Goal: Transaction & Acquisition: Book appointment/travel/reservation

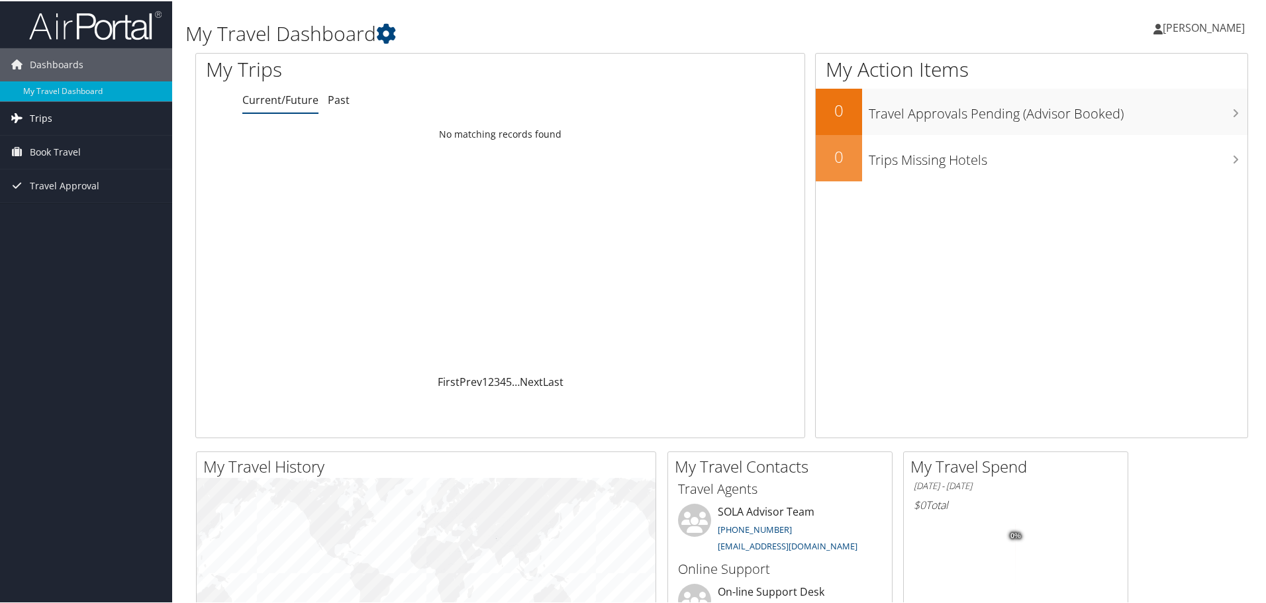
click at [80, 118] on link "Trips" at bounding box center [86, 117] width 172 height 33
click at [50, 213] on span "Book Travel" at bounding box center [55, 210] width 51 height 33
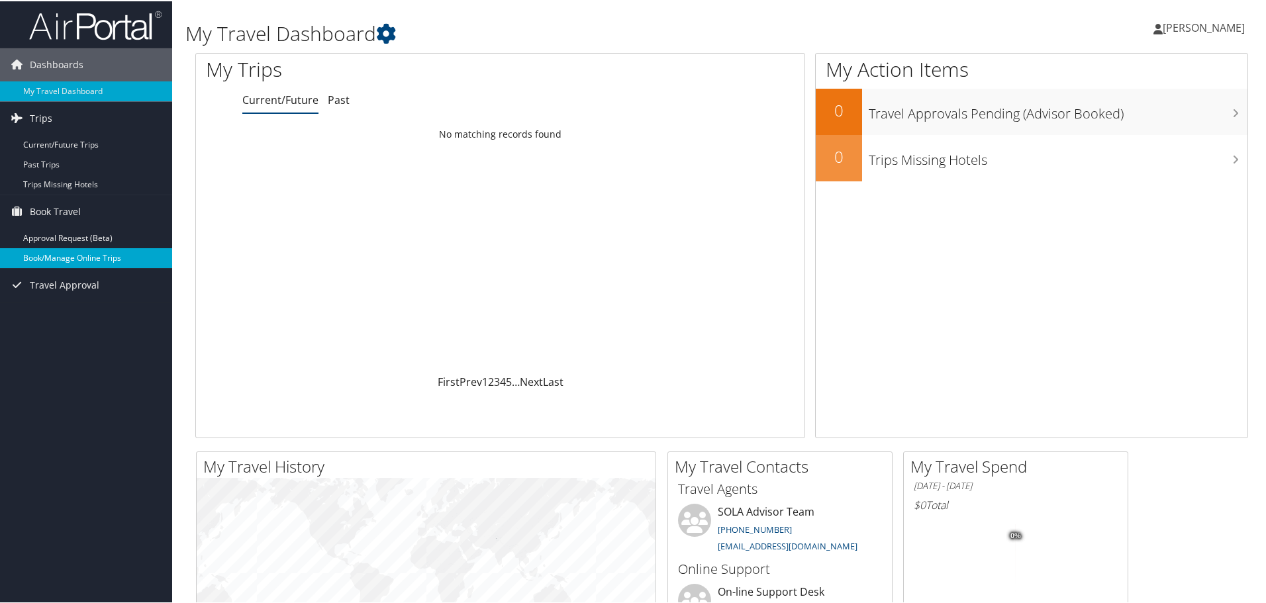
click at [60, 254] on link "Book/Manage Online Trips" at bounding box center [86, 257] width 172 height 20
